Goal: Information Seeking & Learning: Learn about a topic

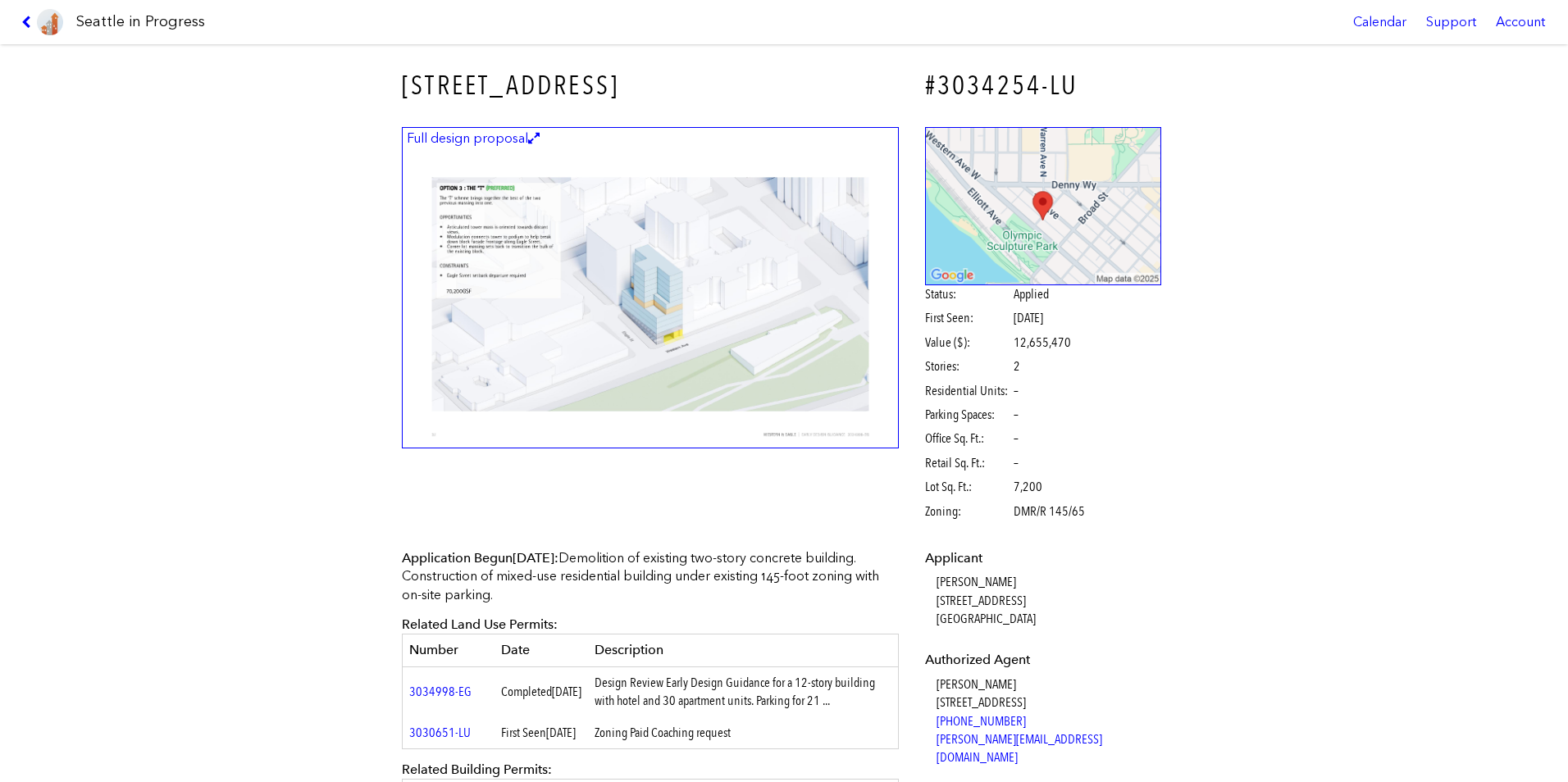
click at [540, 211] on img at bounding box center [651, 288] width 497 height 322
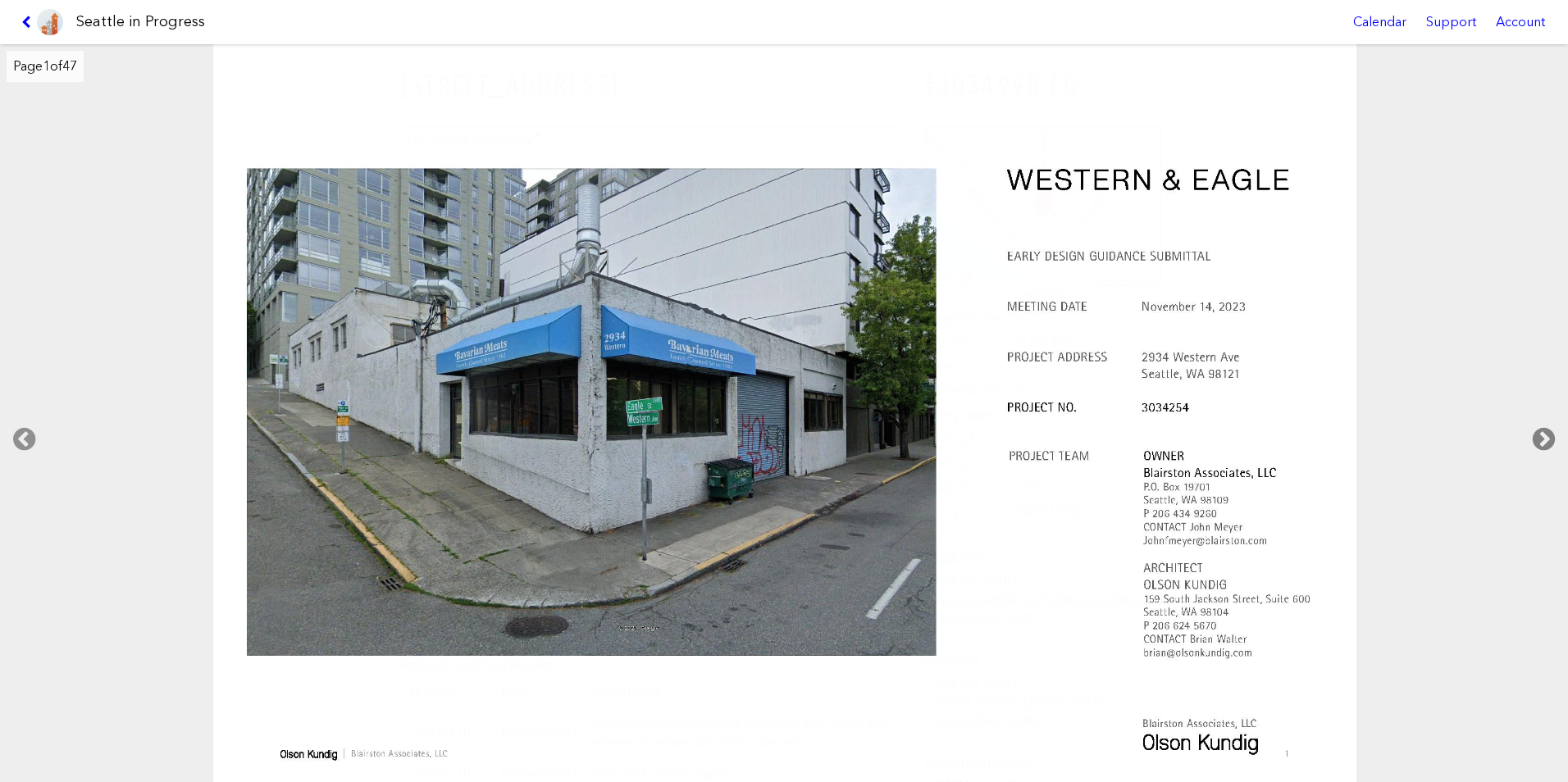
click at [1538, 443] on icon at bounding box center [1544, 439] width 49 height 52
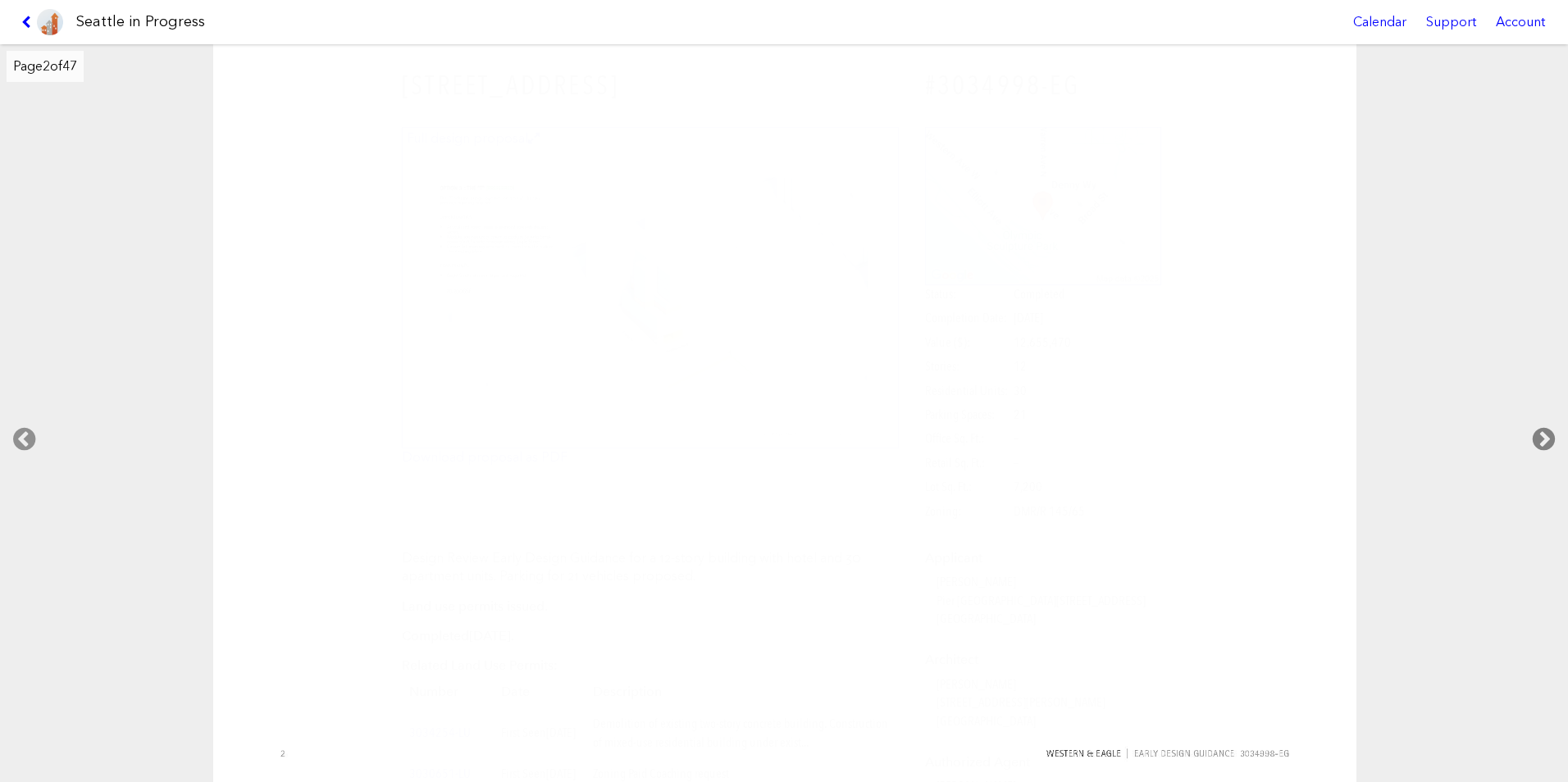
click at [1541, 442] on icon at bounding box center [1544, 439] width 49 height 52
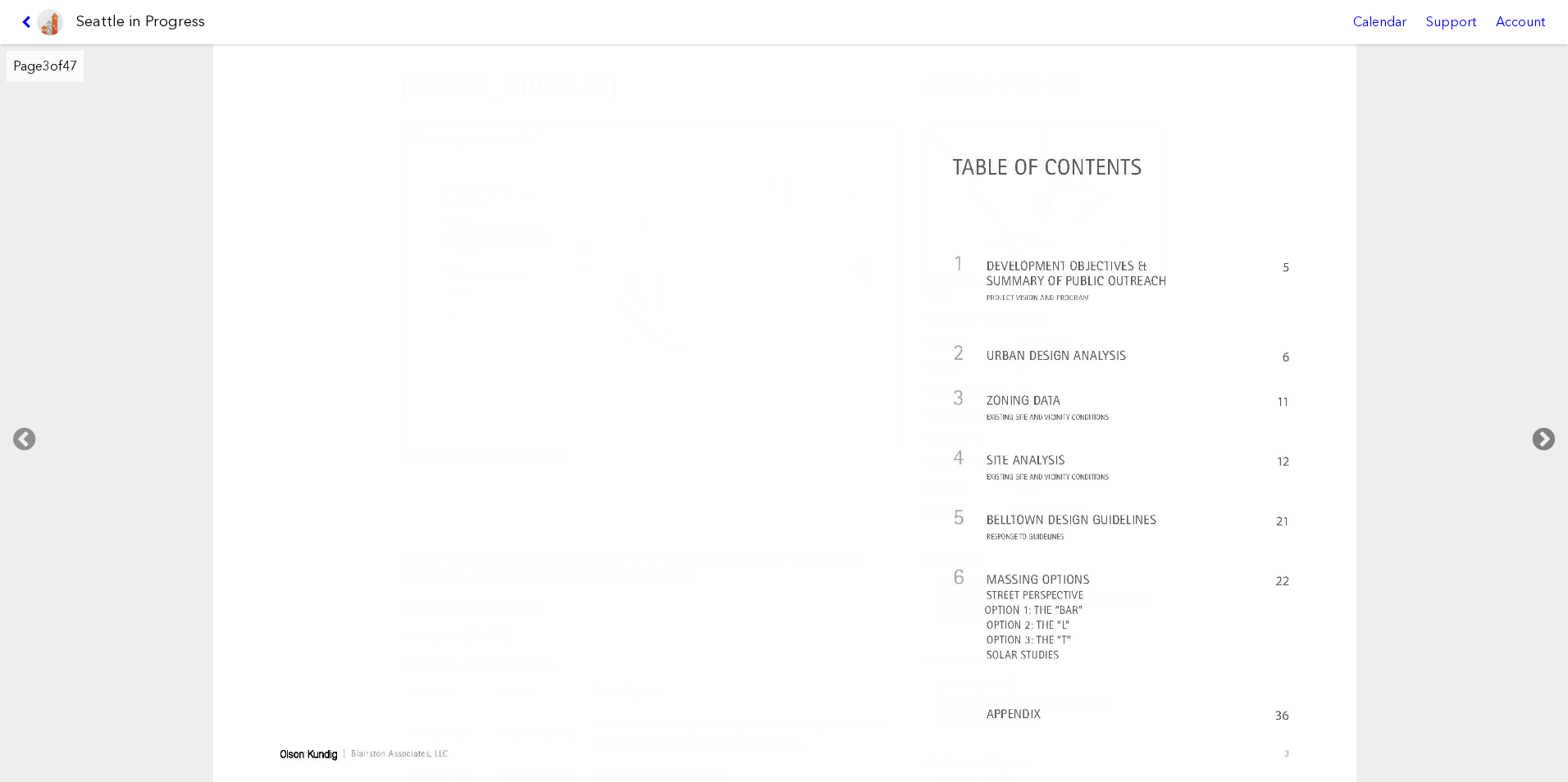
click at [1541, 442] on icon at bounding box center [1544, 439] width 49 height 52
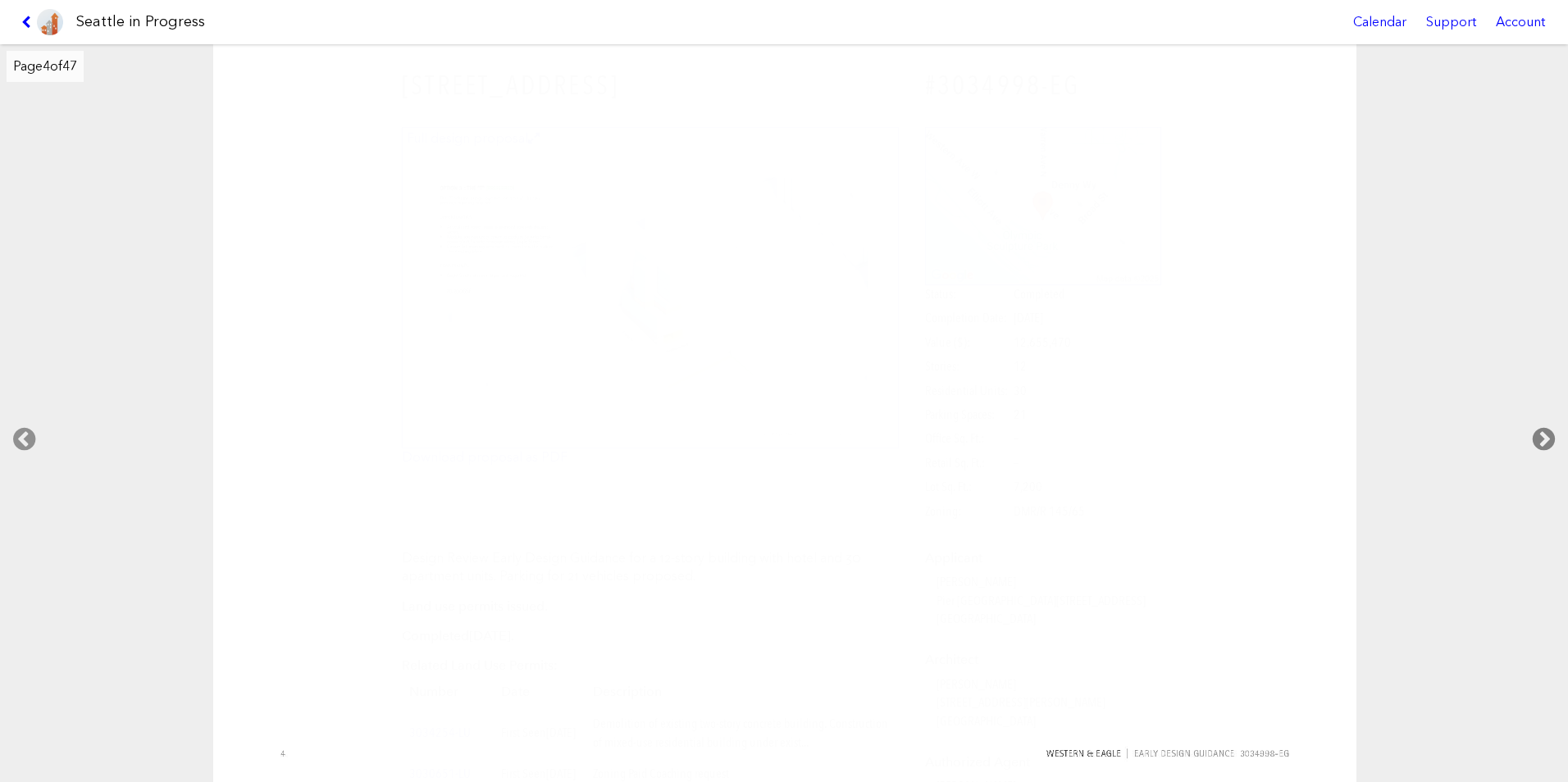
click at [1541, 442] on icon at bounding box center [1544, 439] width 49 height 52
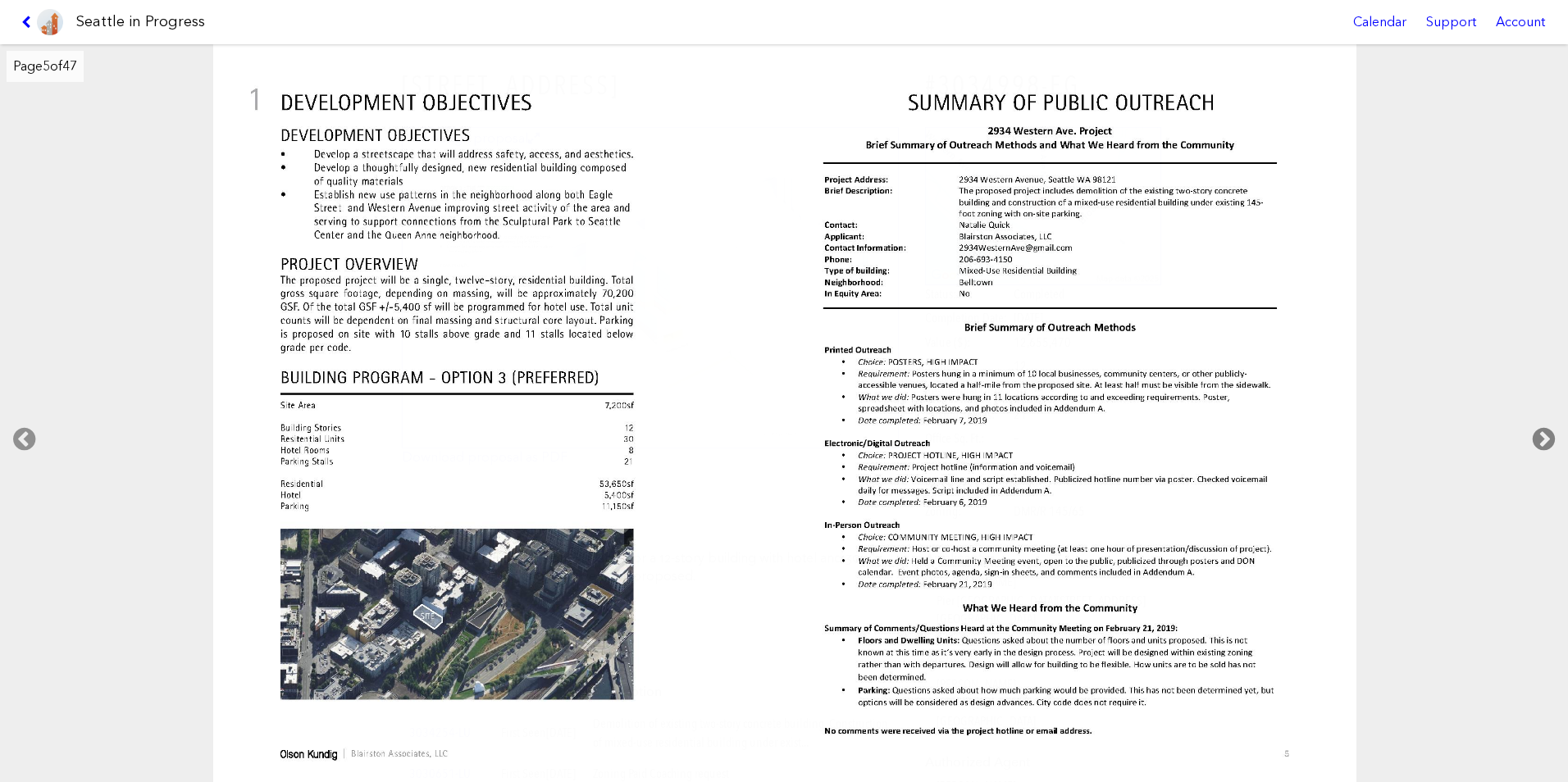
click at [1541, 442] on icon at bounding box center [1544, 439] width 49 height 52
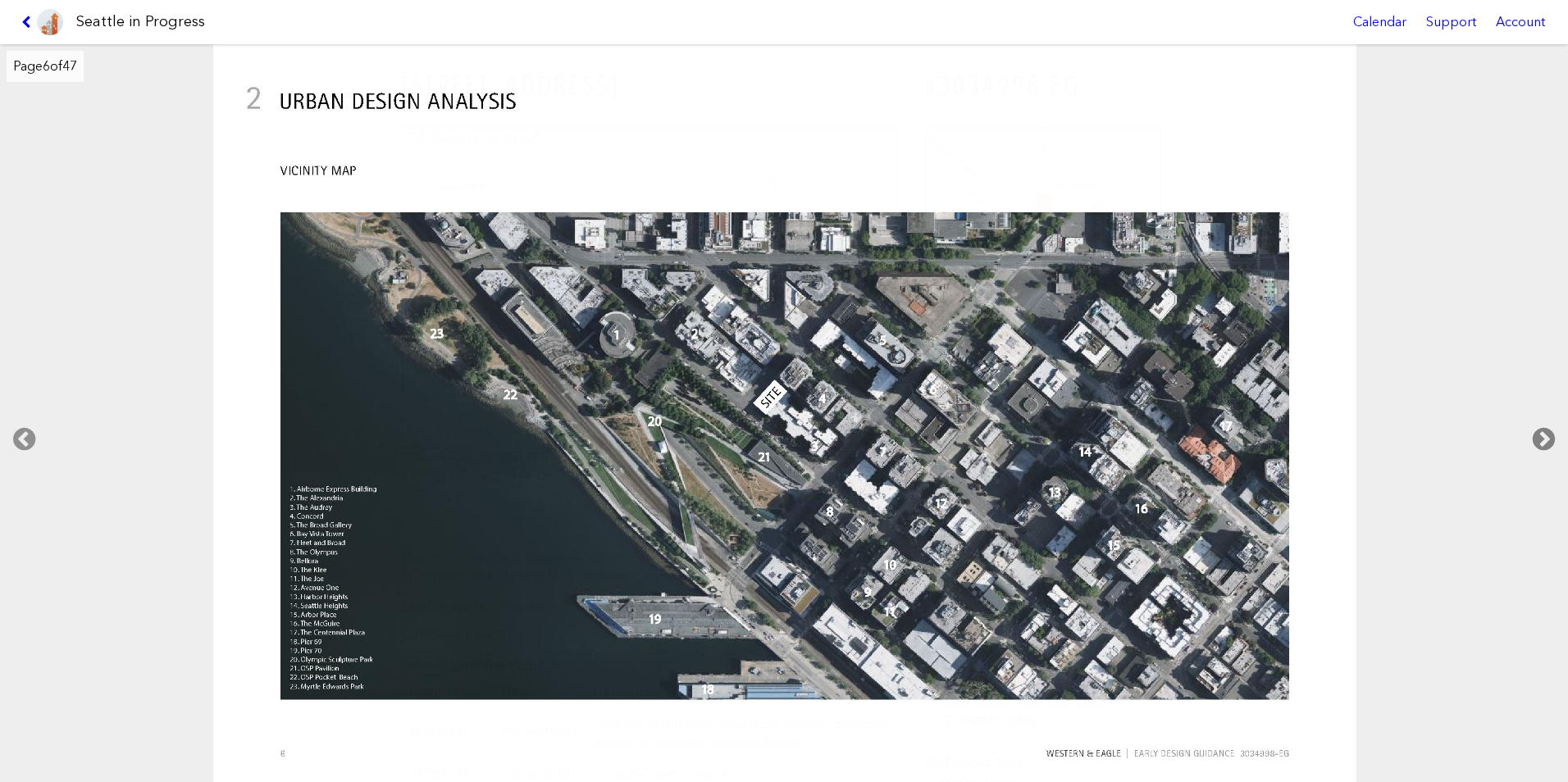
click at [1541, 442] on icon at bounding box center [1544, 439] width 49 height 52
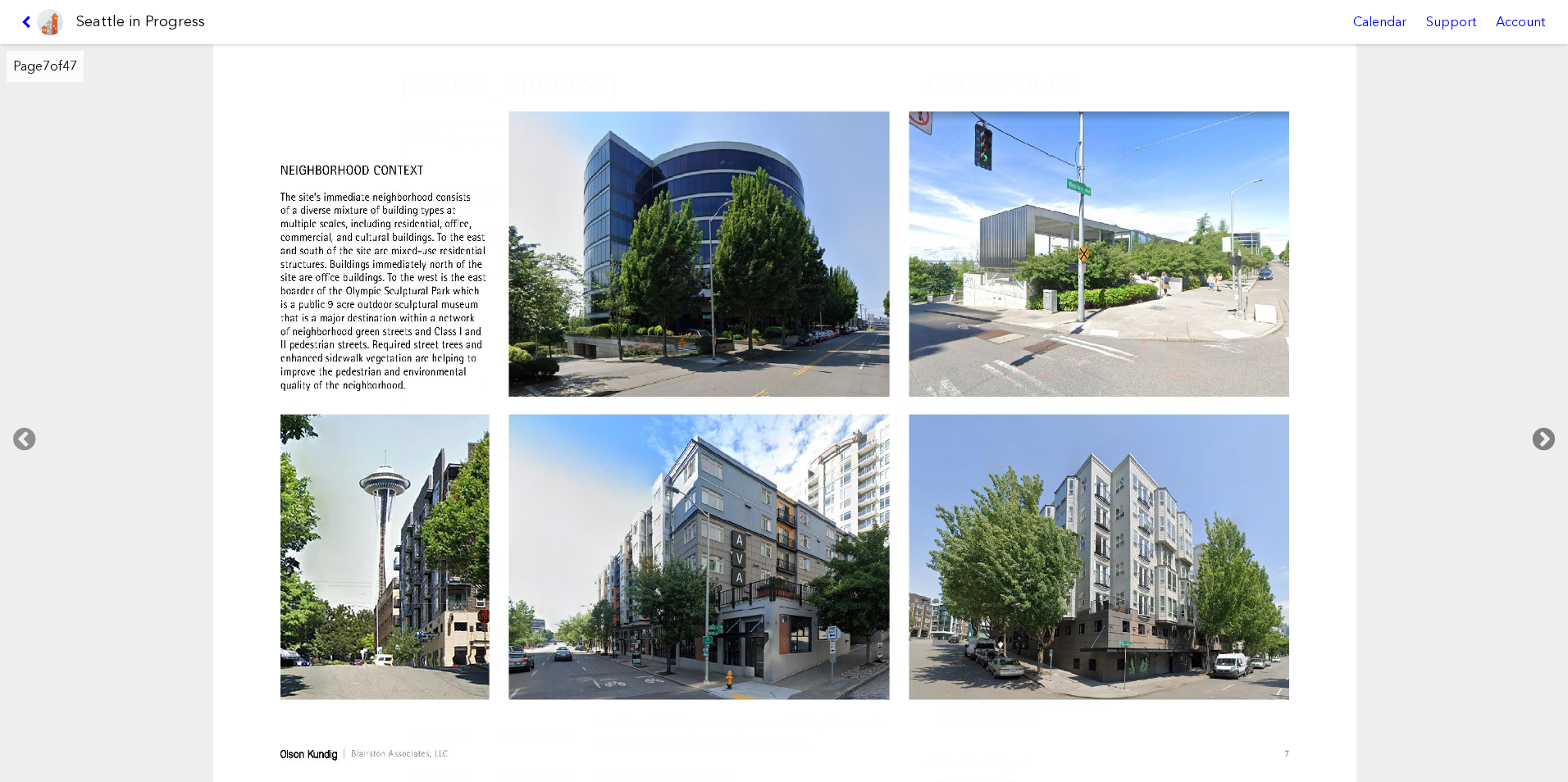
click at [1541, 442] on icon at bounding box center [1544, 439] width 49 height 52
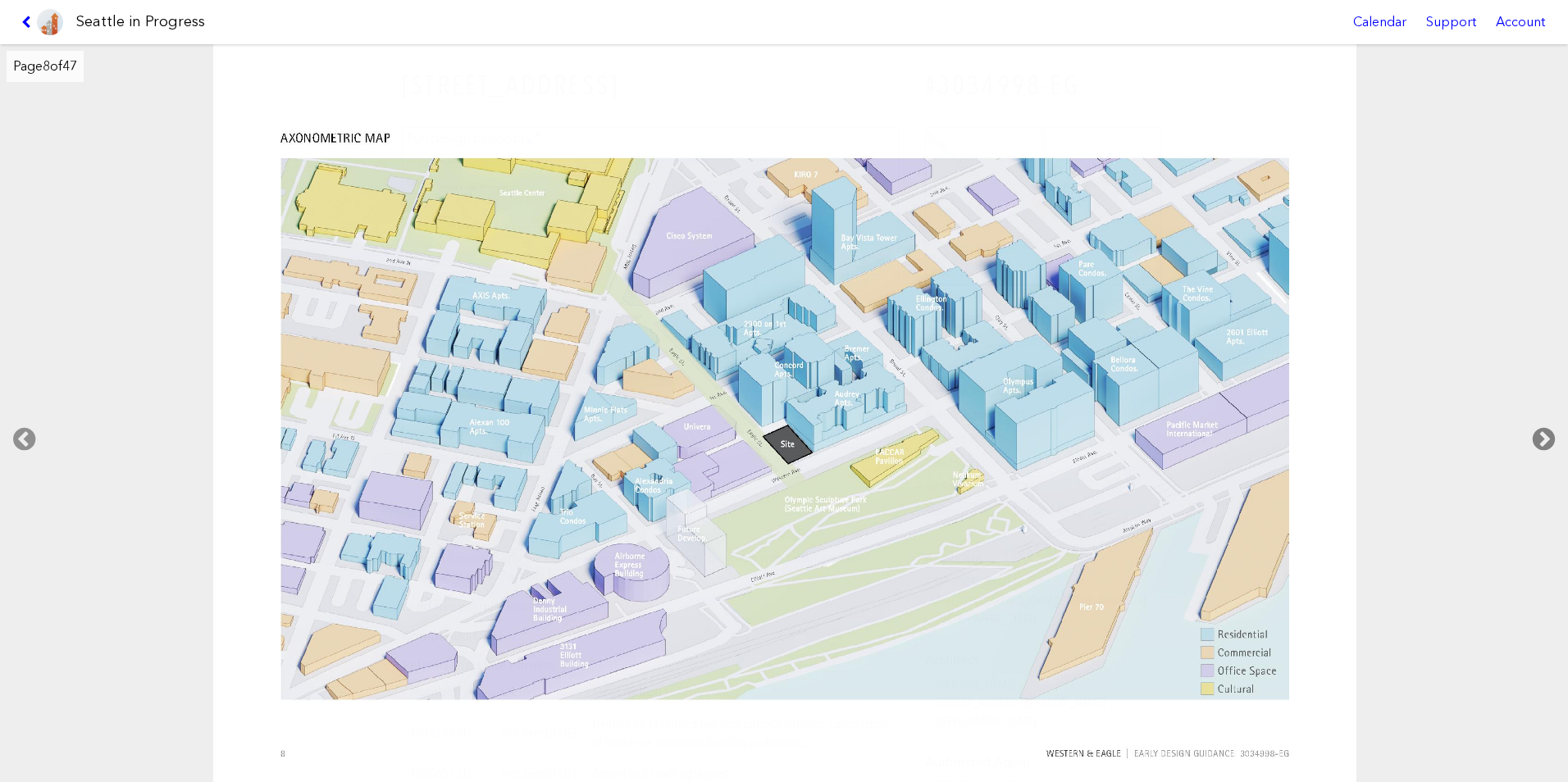
click at [1541, 442] on icon at bounding box center [1544, 439] width 49 height 52
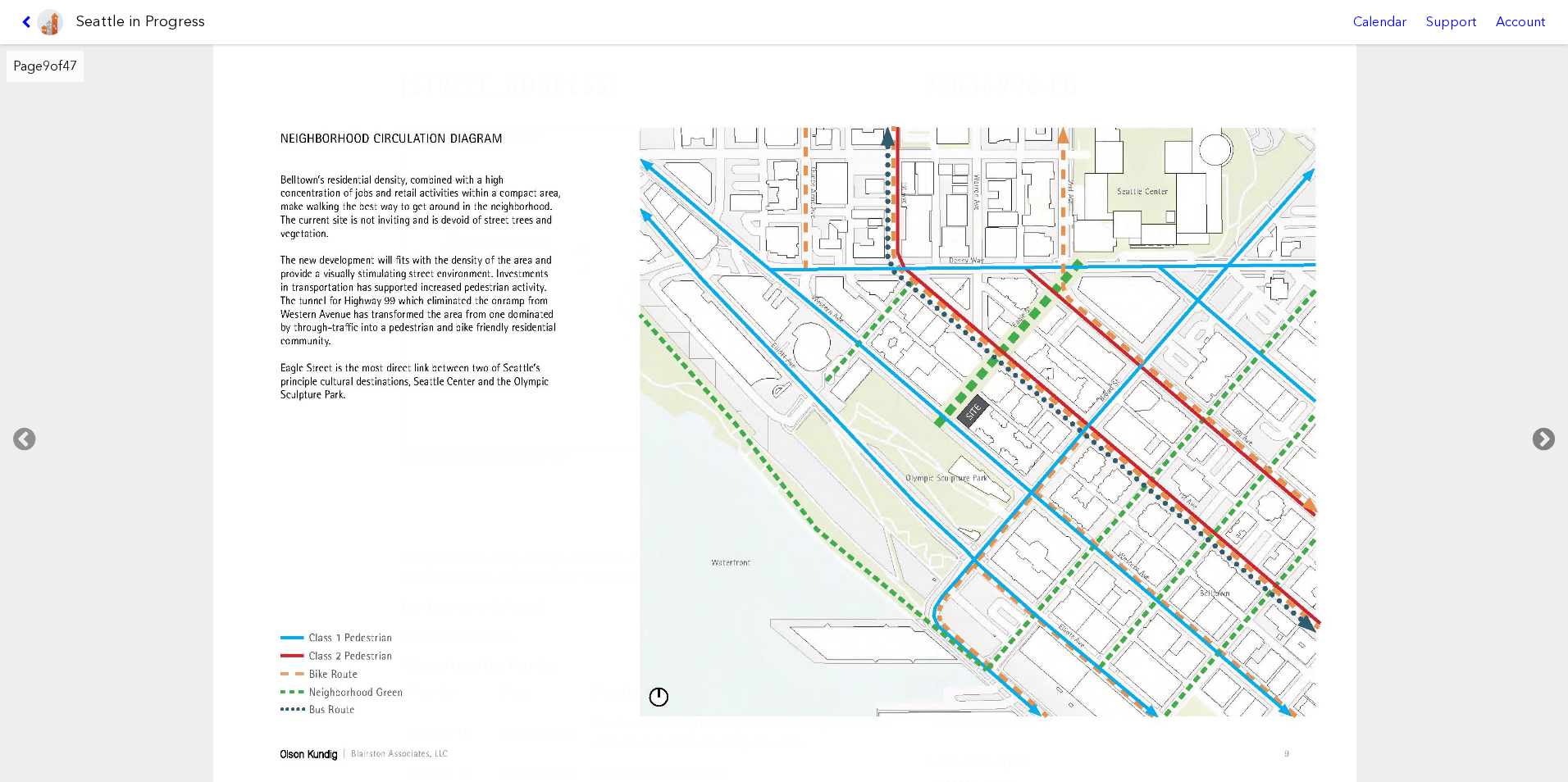
click at [1541, 442] on icon at bounding box center [1544, 439] width 49 height 52
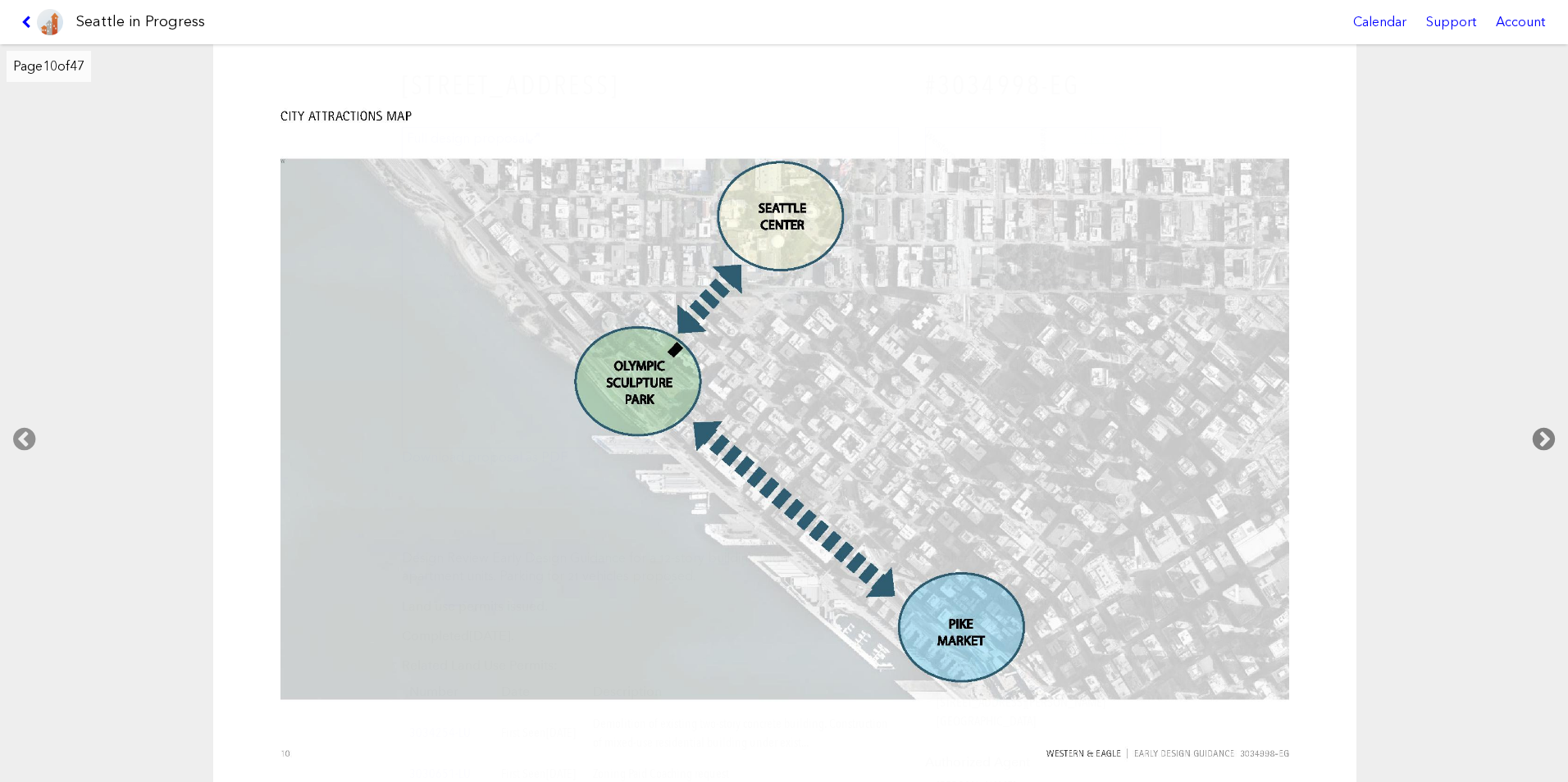
click at [1541, 442] on icon at bounding box center [1544, 439] width 49 height 52
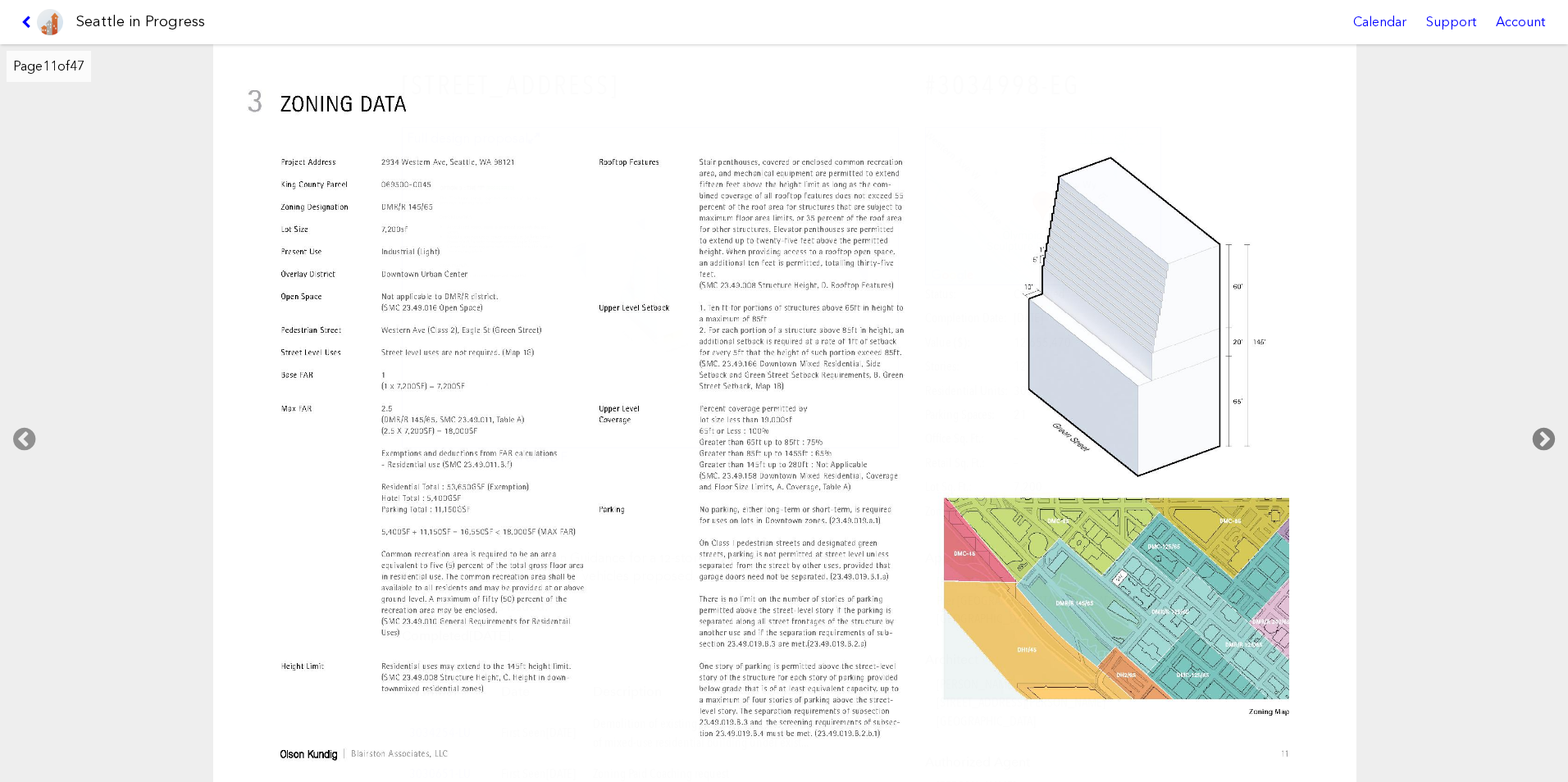
click at [1541, 442] on icon at bounding box center [1544, 439] width 49 height 52
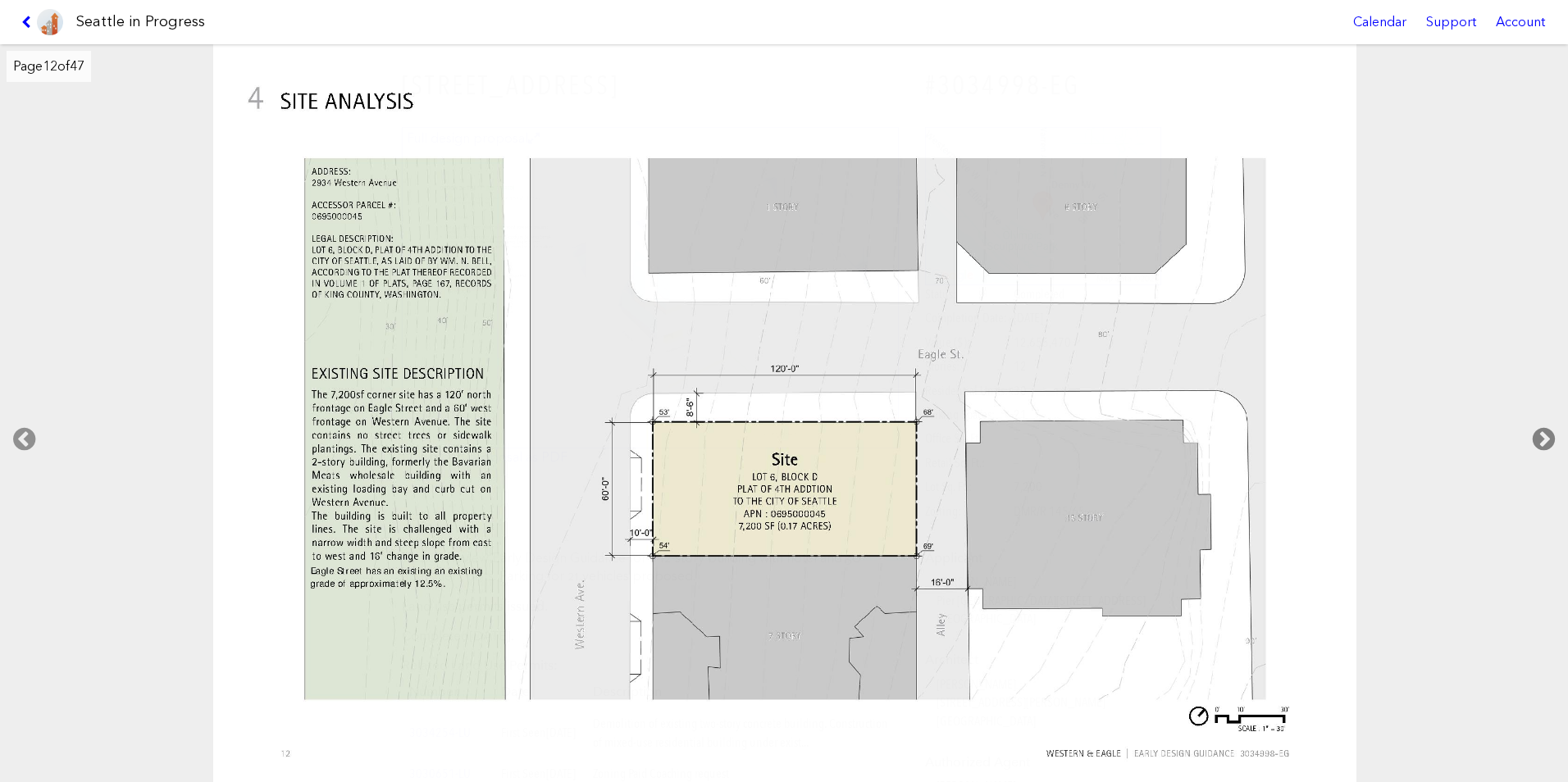
click at [1543, 442] on icon at bounding box center [1544, 439] width 49 height 52
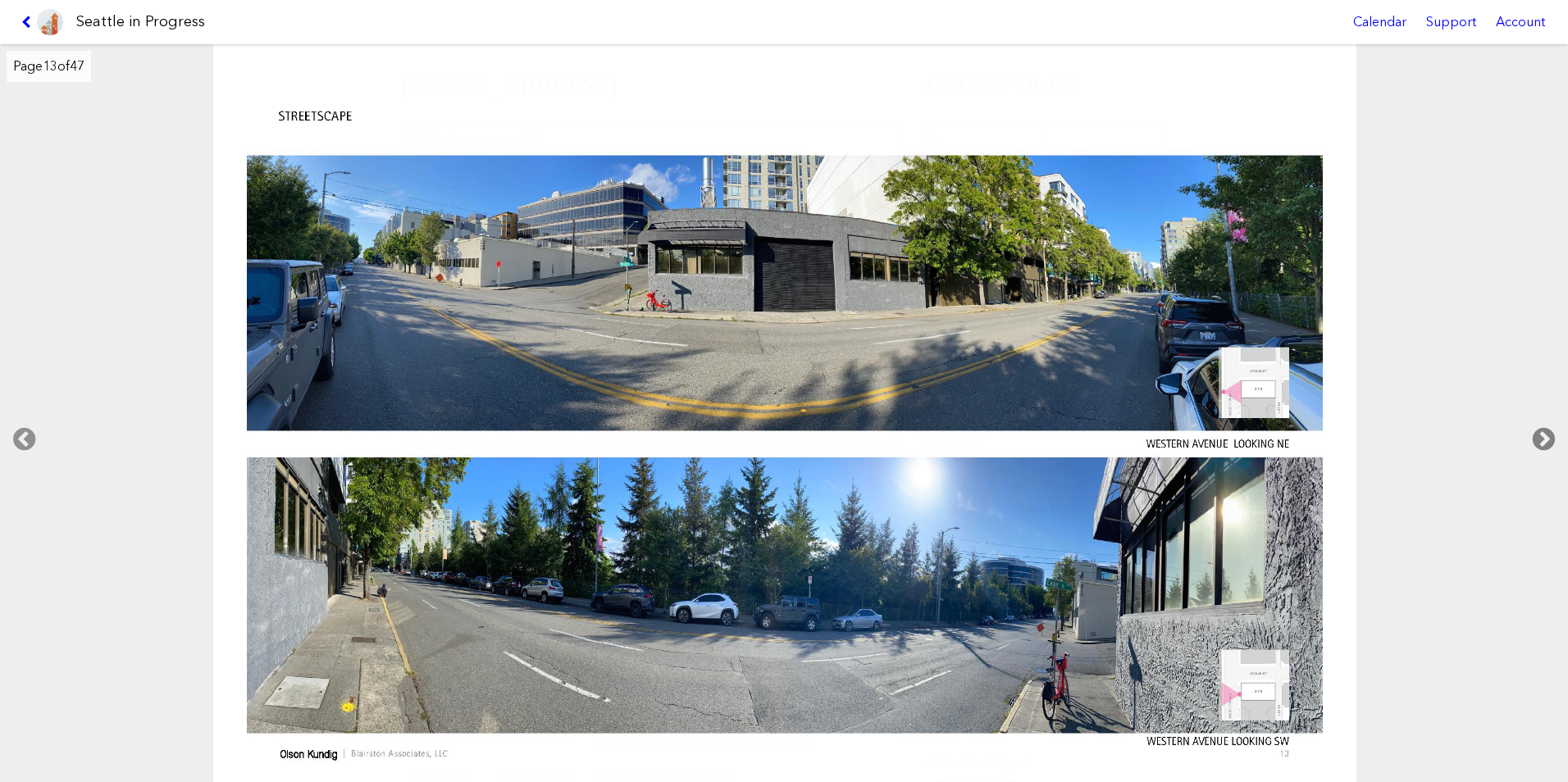
click at [1535, 437] on icon at bounding box center [1544, 439] width 49 height 52
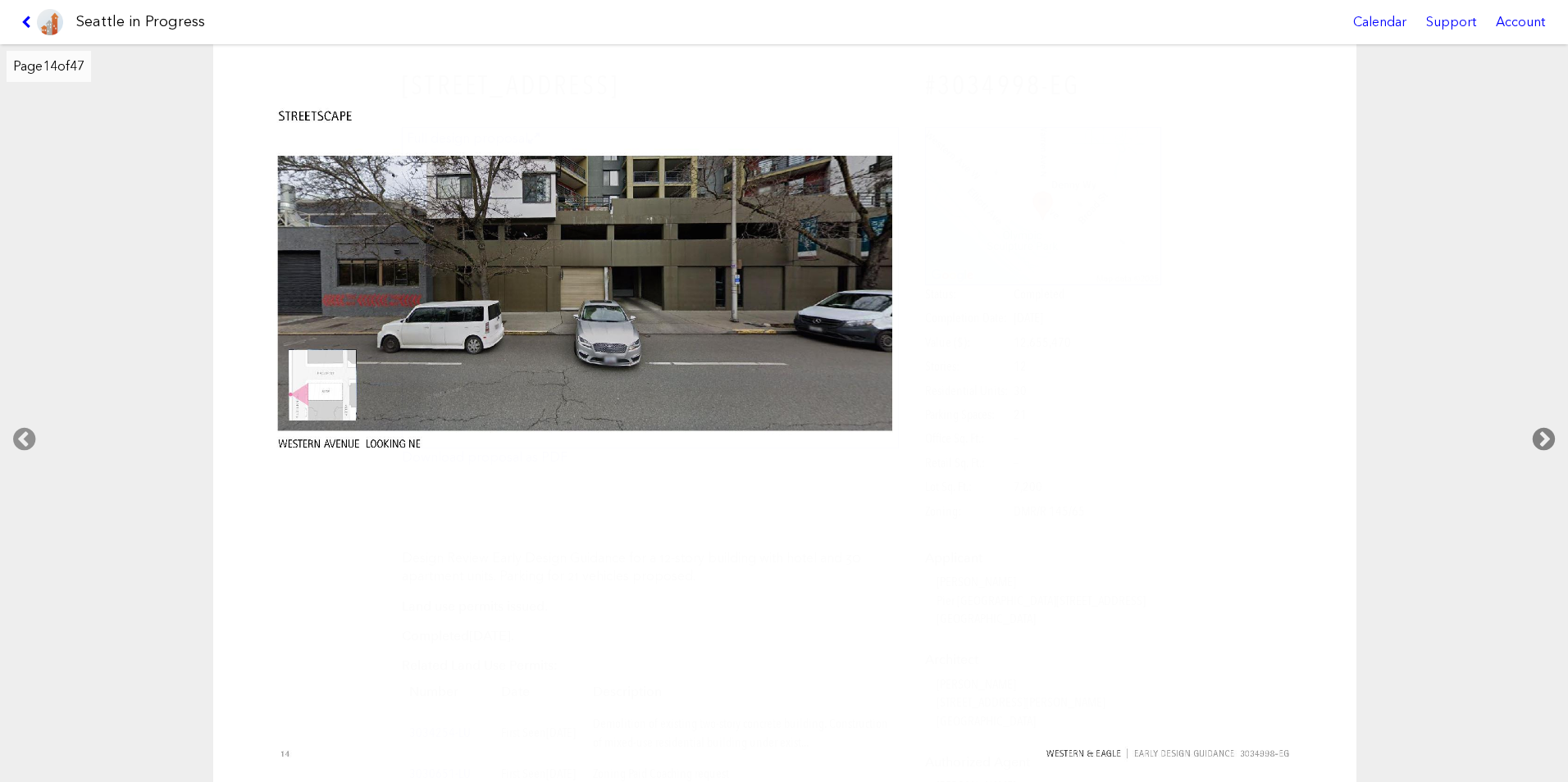
click at [1539, 437] on icon at bounding box center [1544, 439] width 49 height 52
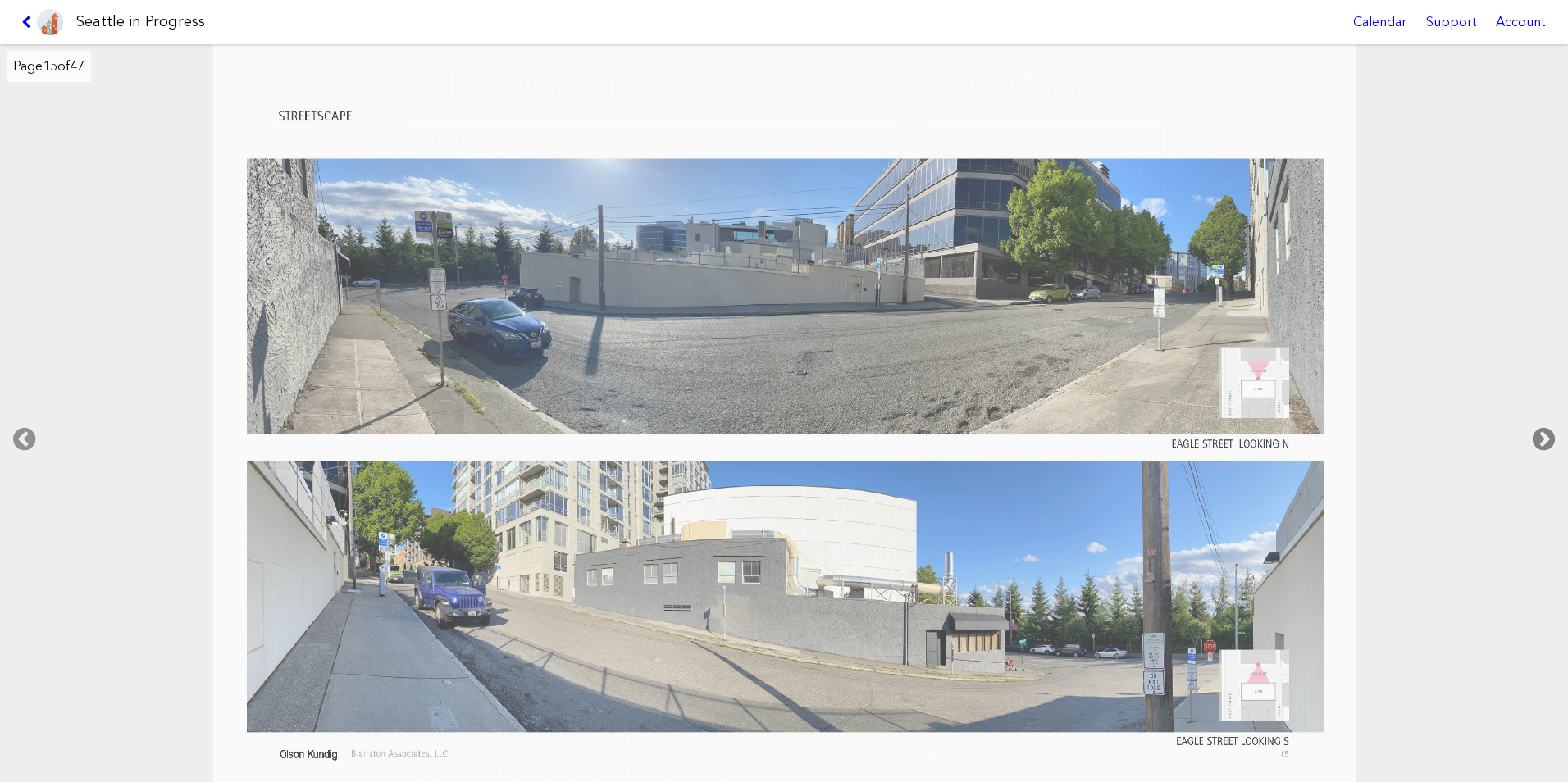
click at [1539, 437] on icon at bounding box center [1544, 439] width 49 height 52
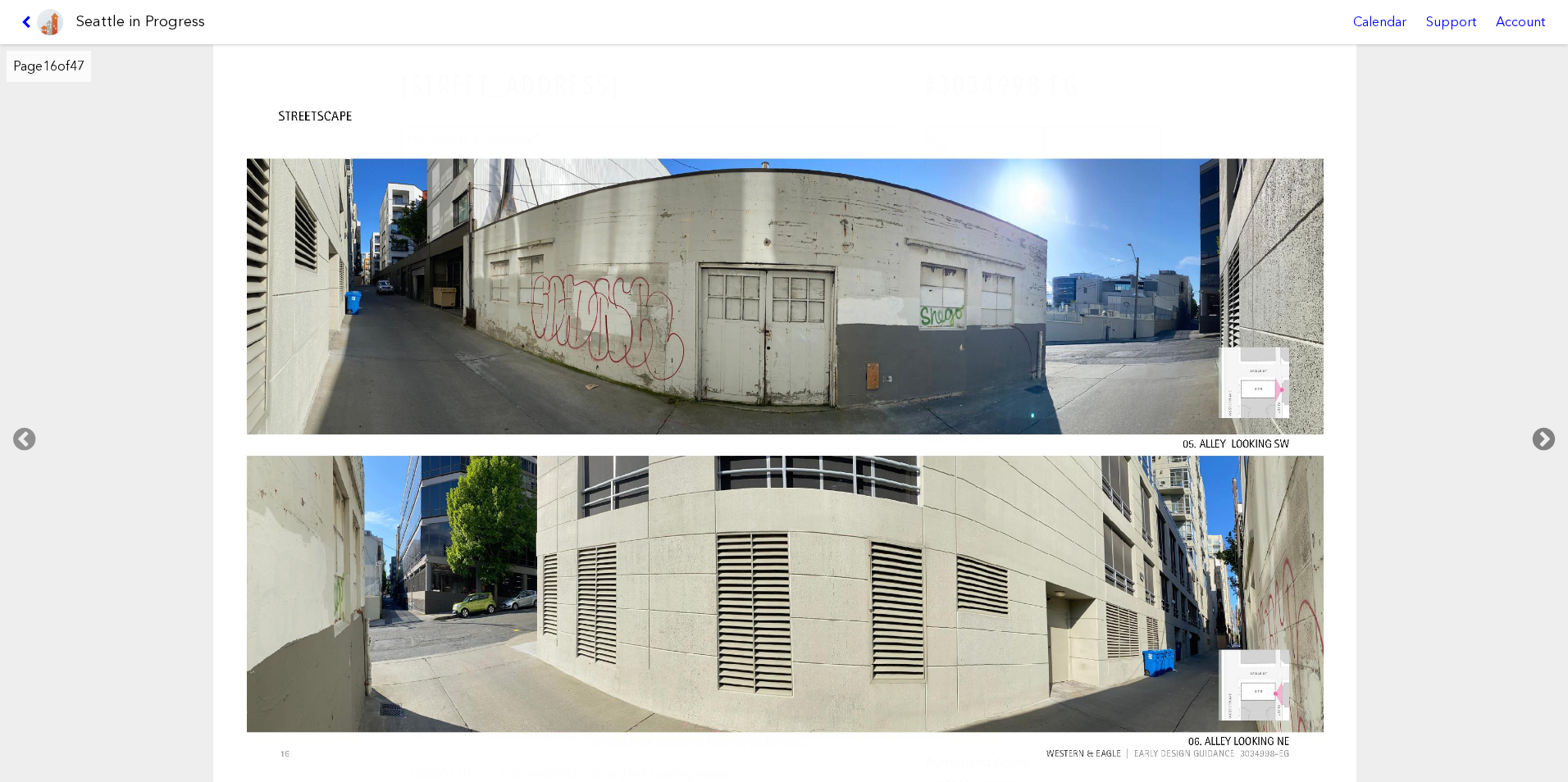
click at [1539, 437] on icon at bounding box center [1544, 439] width 49 height 52
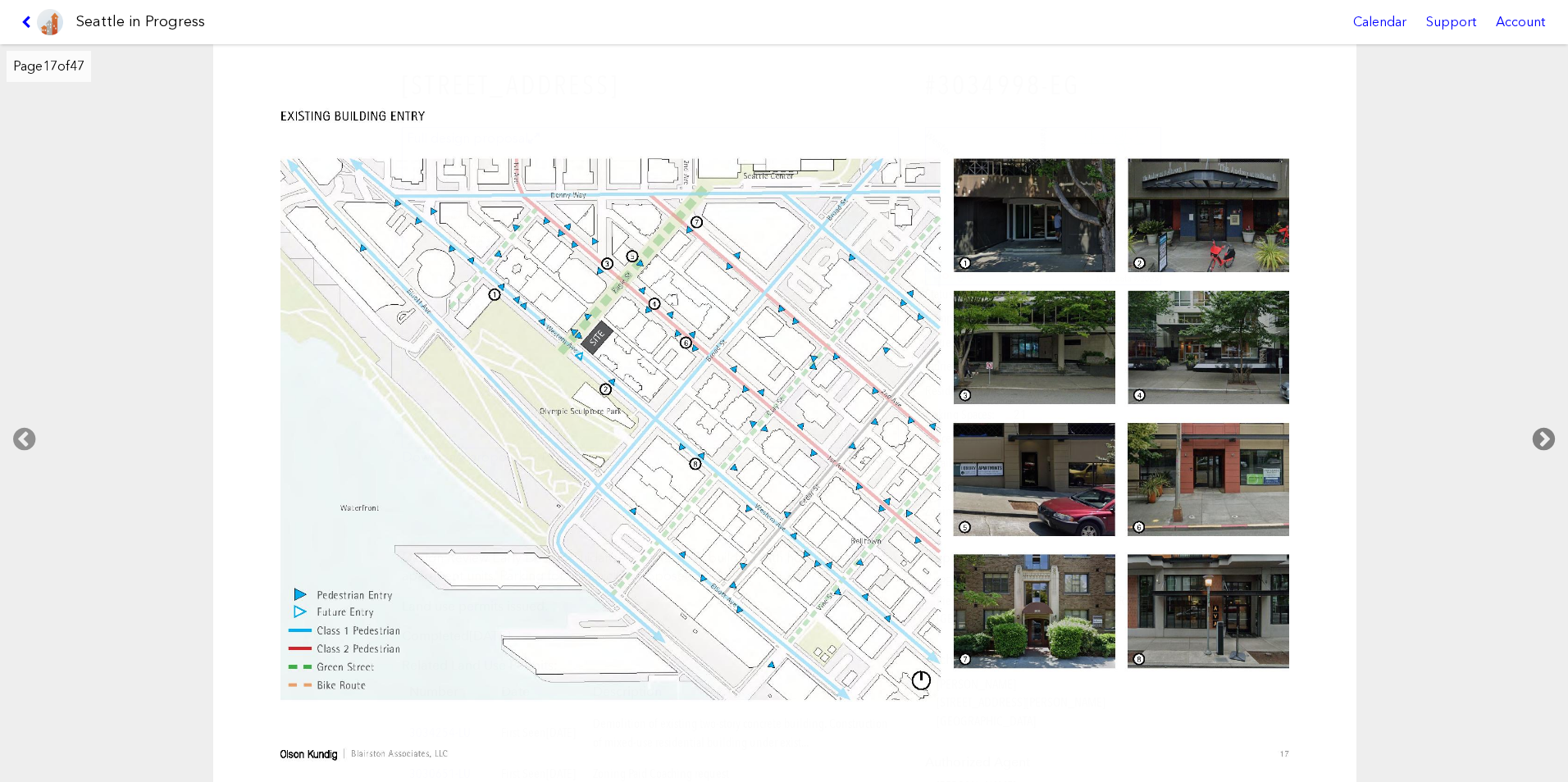
click at [1539, 437] on icon at bounding box center [1544, 439] width 49 height 52
click at [1548, 440] on icon at bounding box center [1544, 439] width 49 height 52
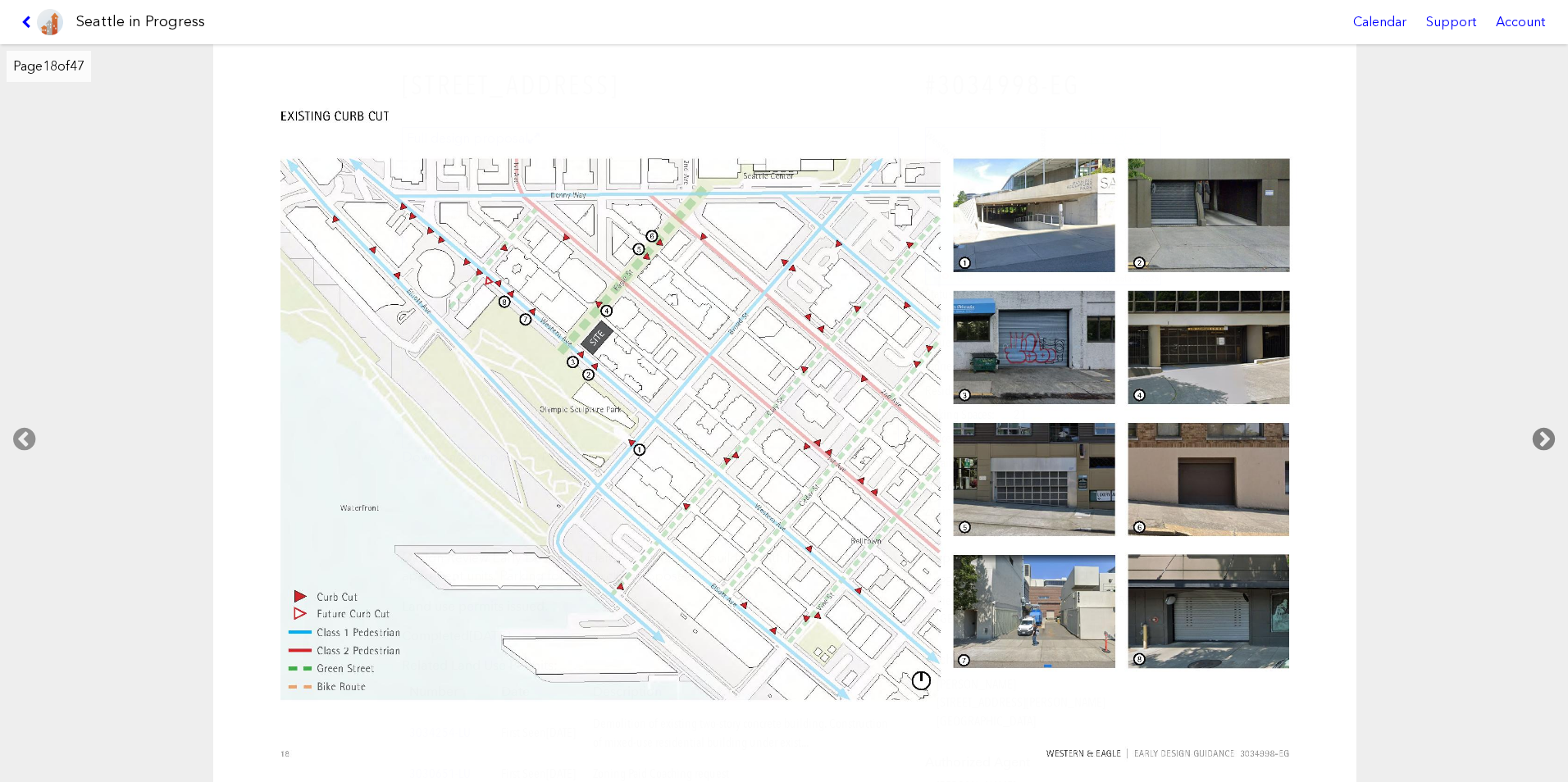
click at [1548, 440] on icon at bounding box center [1544, 439] width 49 height 52
